Goal: Entertainment & Leisure: Consume media (video, audio)

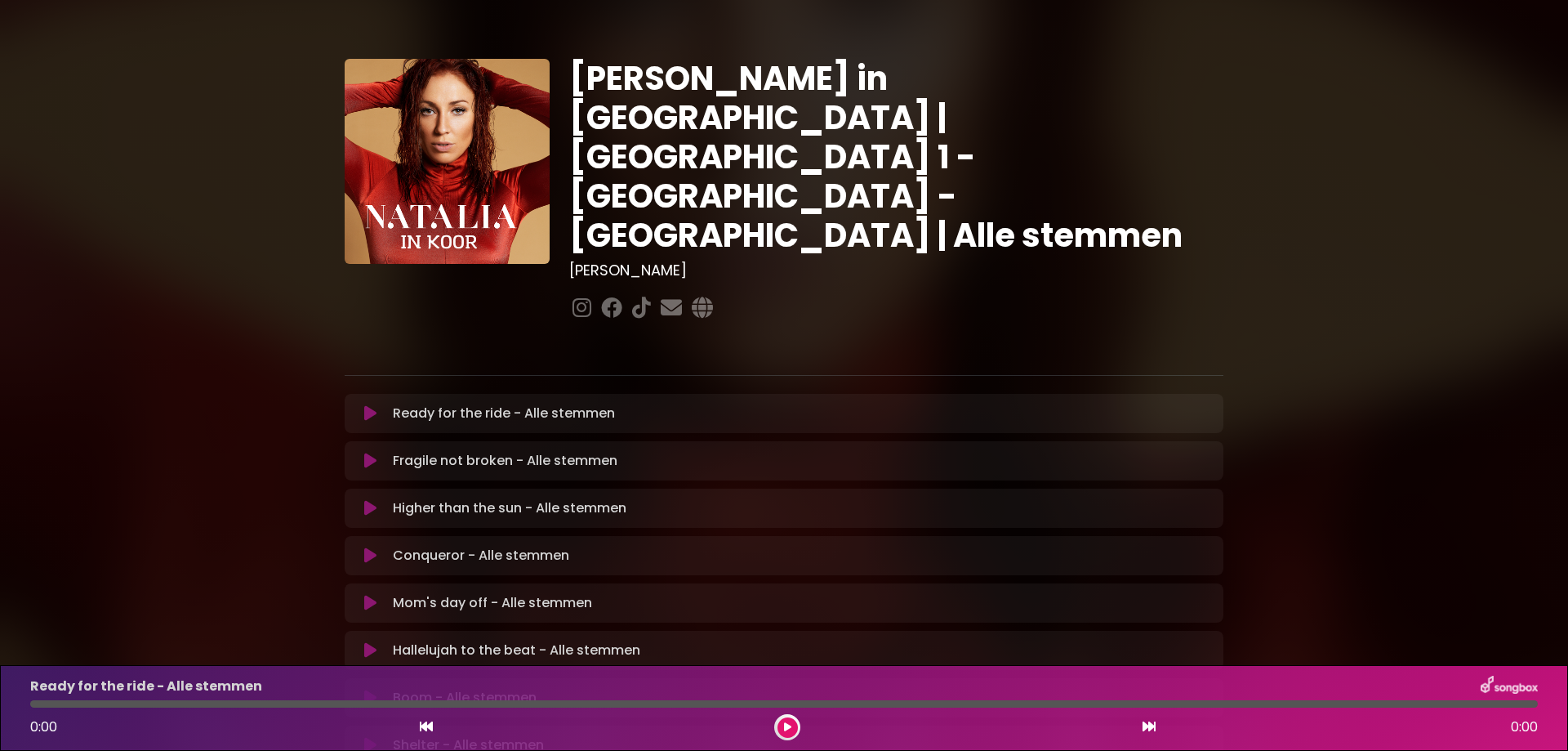
click at [368, 405] on icon at bounding box center [370, 413] width 12 height 16
click at [787, 731] on icon at bounding box center [787, 727] width 8 height 10
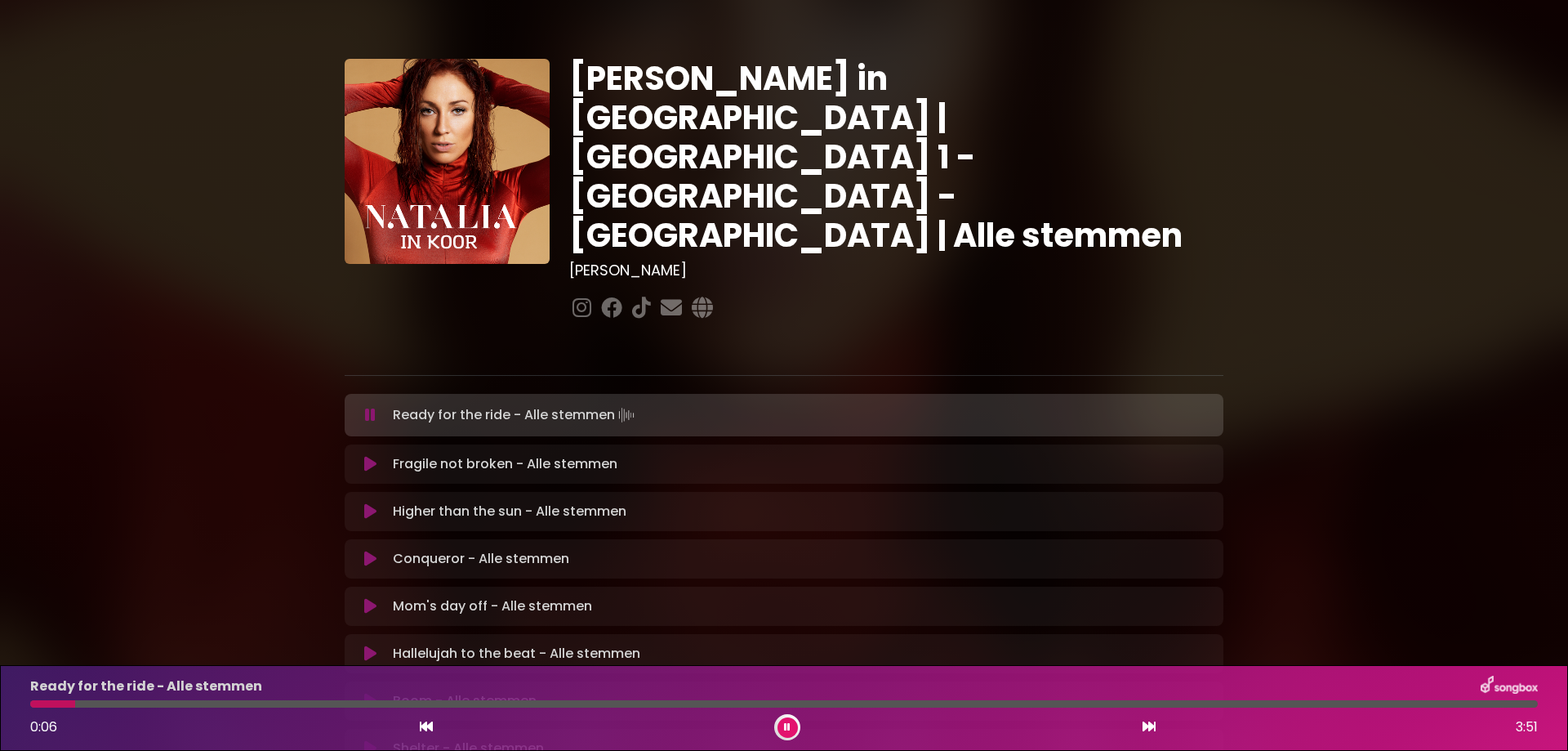
click at [364, 693] on icon at bounding box center [370, 701] width 12 height 16
